Goal: Find specific page/section: Find specific page/section

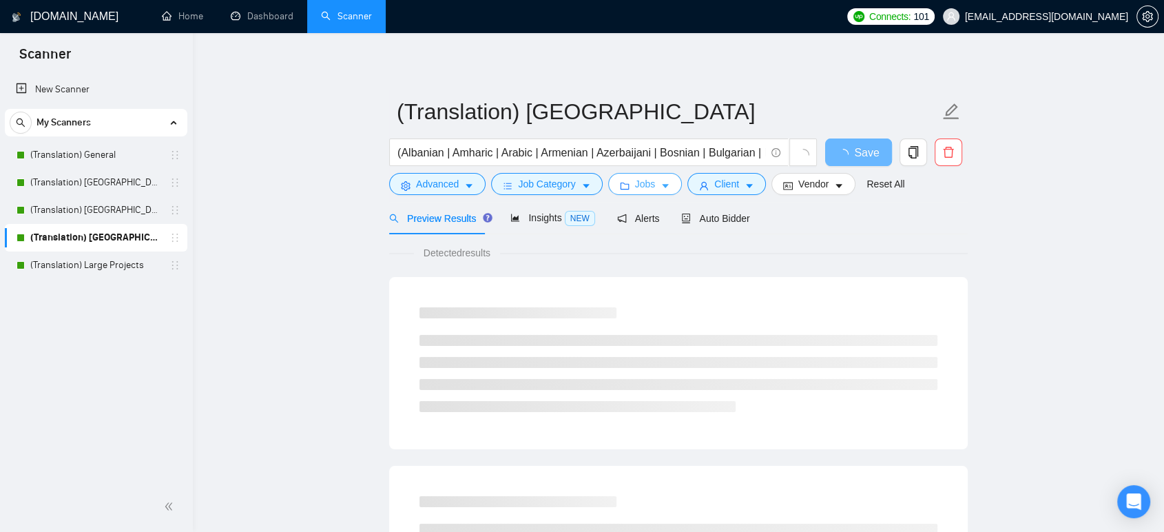
click at [628, 180] on button "Jobs" at bounding box center [645, 184] width 74 height 22
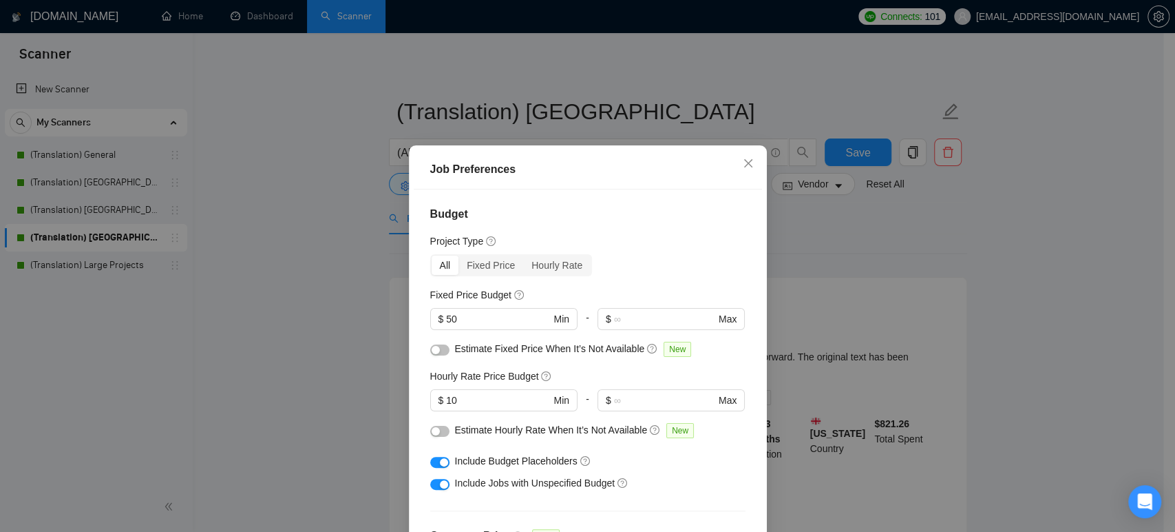
click at [365, 351] on div "Job Preferences Budget Project Type All Fixed Price Hourly Rate Fixed Price Bud…" at bounding box center [587, 266] width 1175 height 532
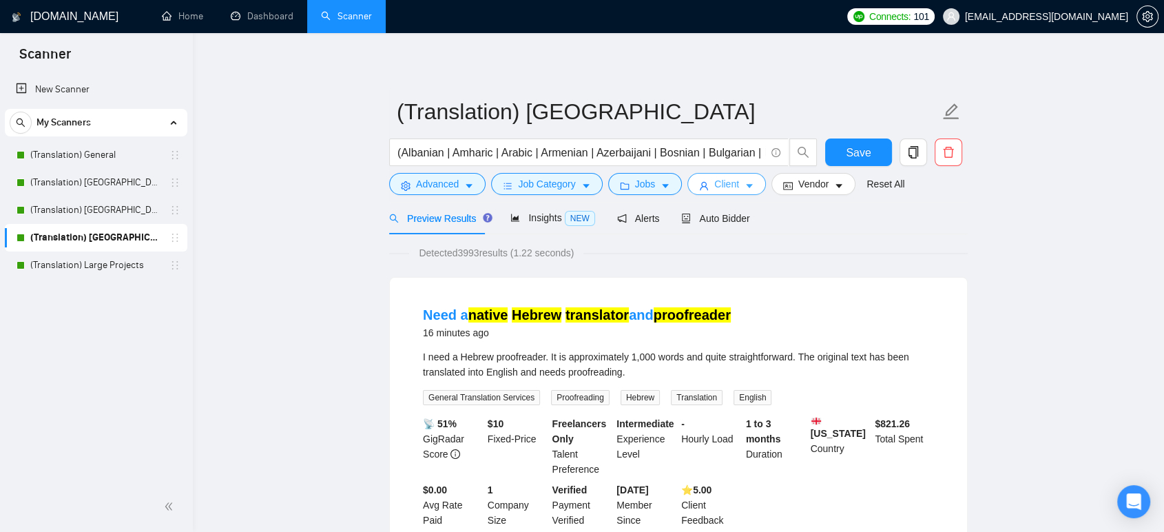
click at [719, 173] on button "Client" at bounding box center [726, 184] width 79 height 22
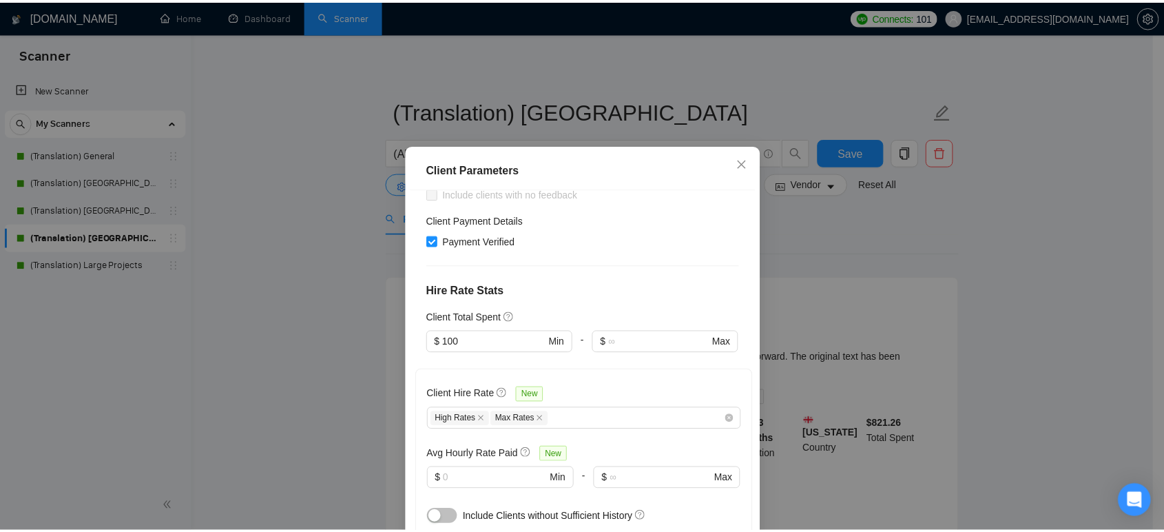
scroll to position [306, 0]
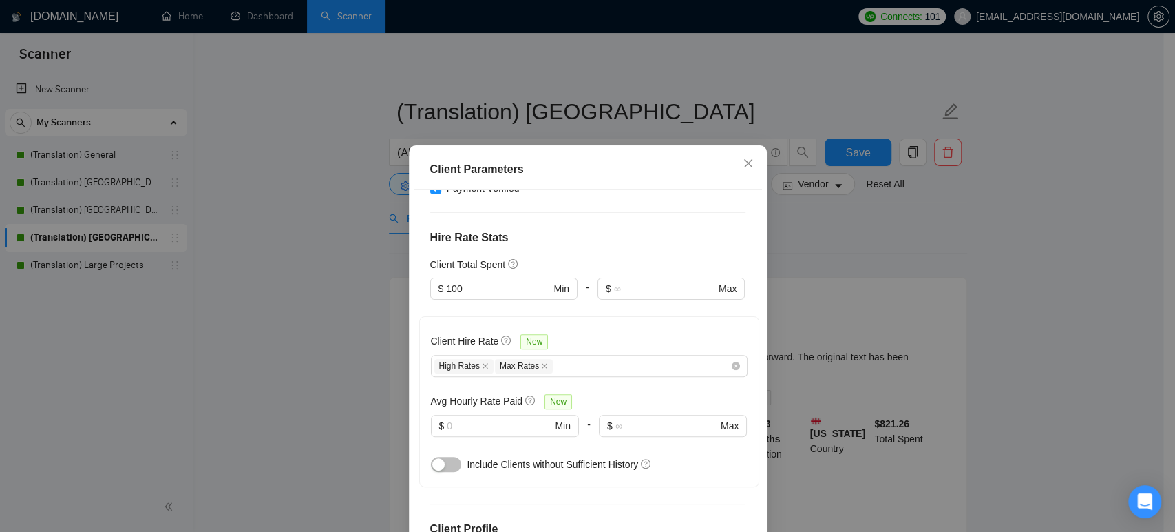
click at [374, 305] on div "Client Parameters Client Location Include Client Countries [GEOGRAPHIC_DATA] [G…" at bounding box center [587, 266] width 1175 height 532
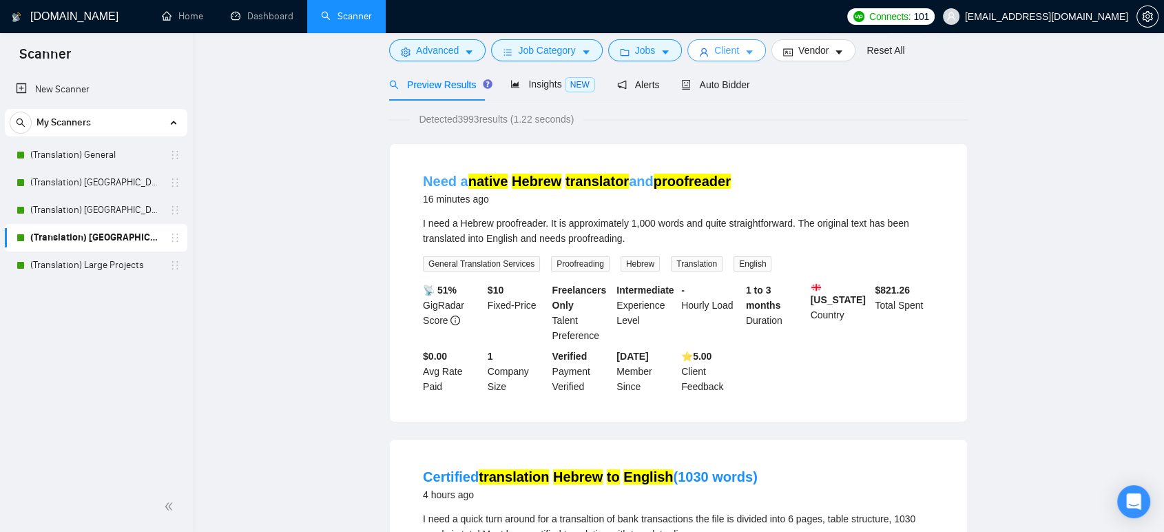
scroll to position [153, 0]
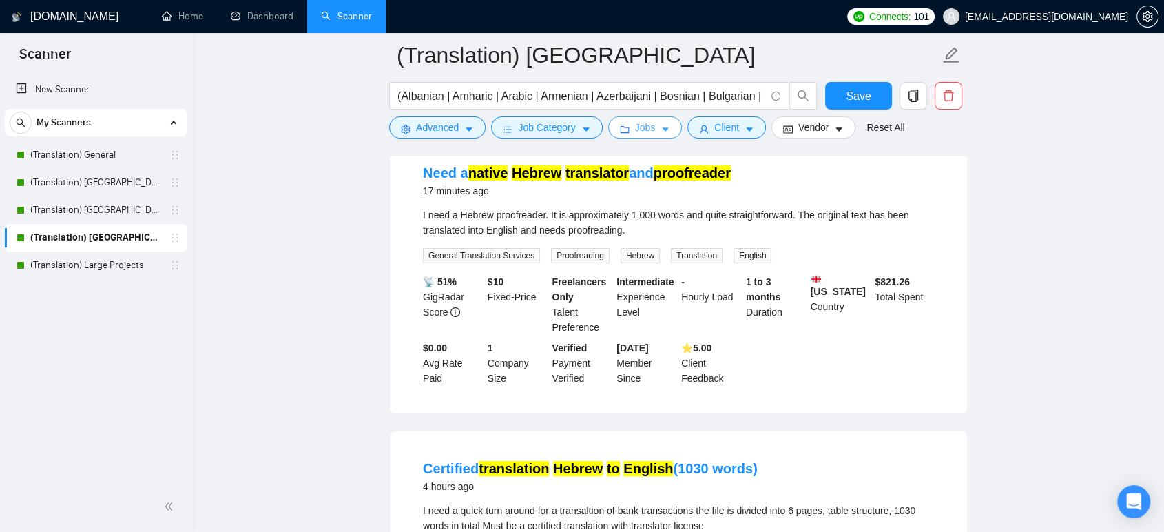
click at [646, 132] on span "Jobs" at bounding box center [645, 127] width 21 height 15
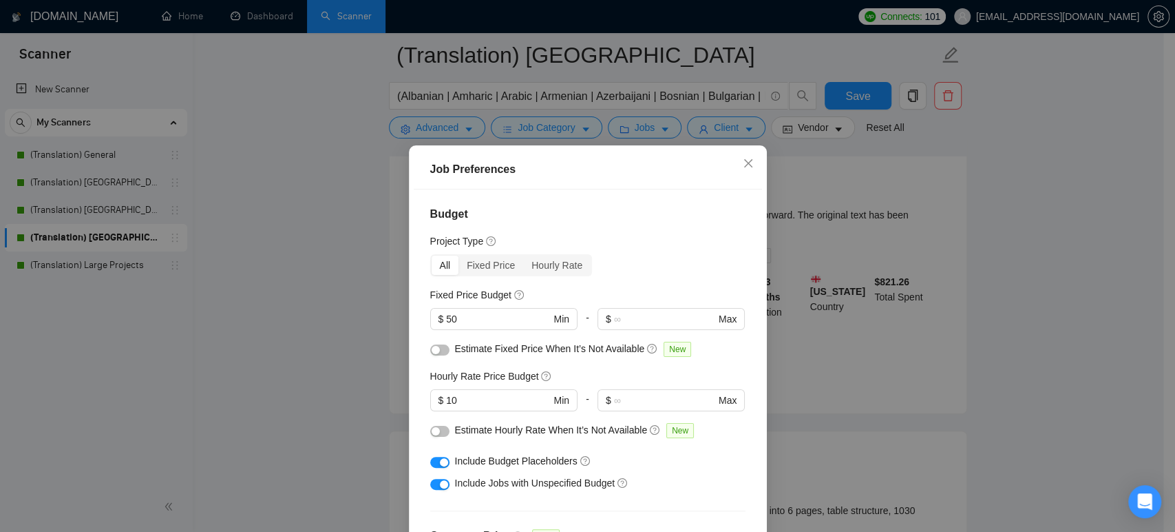
click at [365, 313] on div "Job Preferences Budget Project Type All Fixed Price Hourly Rate Fixed Price Bud…" at bounding box center [587, 266] width 1175 height 532
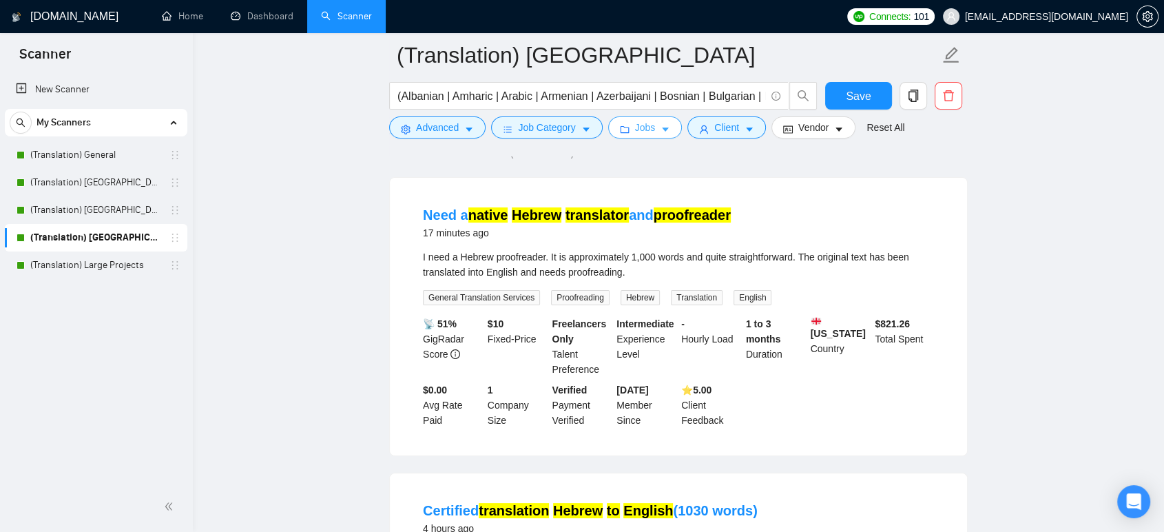
scroll to position [0, 0]
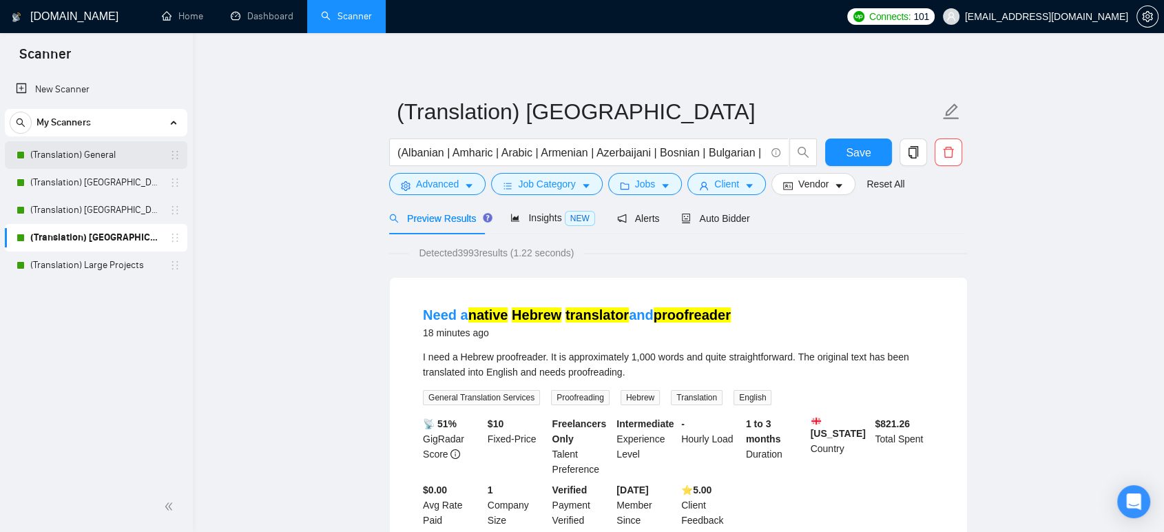
click at [92, 153] on link "(Translation) General" at bounding box center [95, 155] width 131 height 28
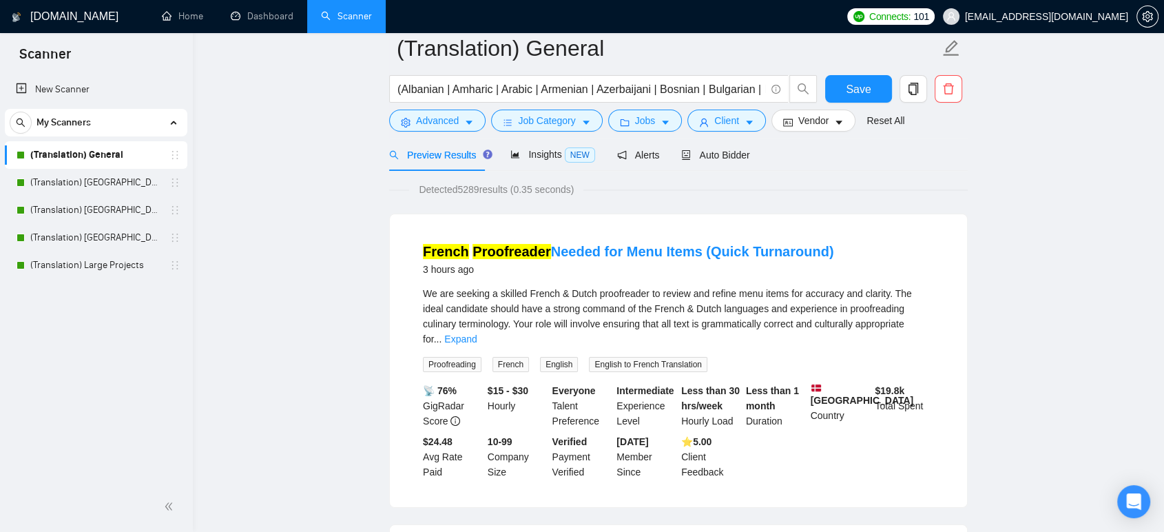
scroll to position [153, 0]
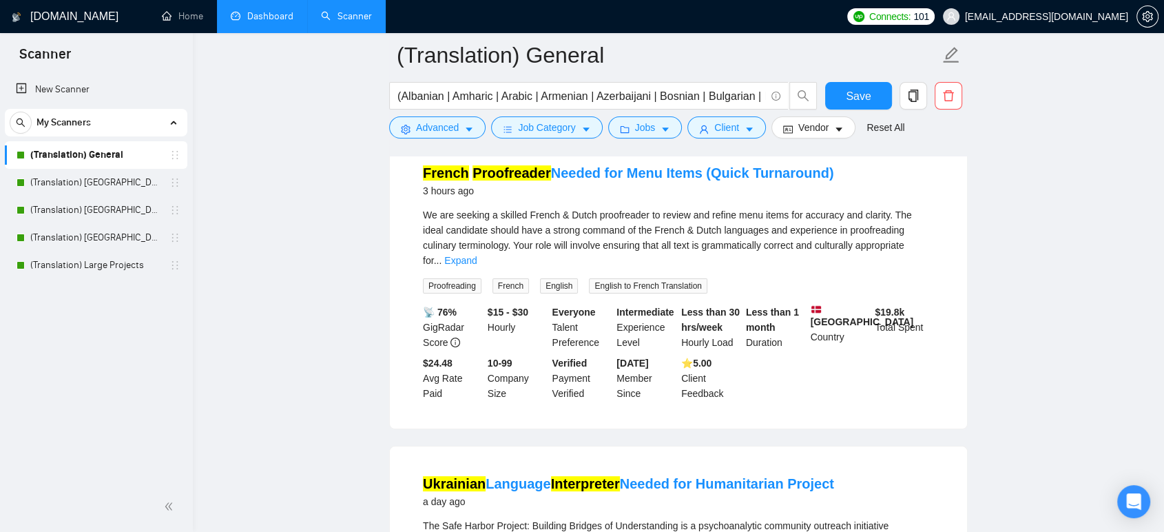
click at [271, 10] on link "Dashboard" at bounding box center [262, 16] width 63 height 12
